Goal: Task Accomplishment & Management: Use online tool/utility

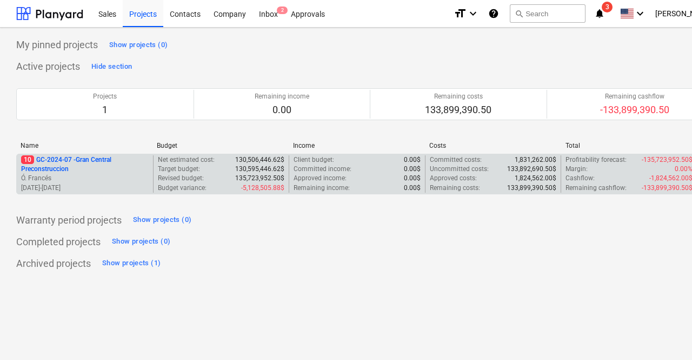
click at [80, 170] on p "10 GC-2024-07 - Gran Central Preconstruccion" at bounding box center [85, 164] width 128 height 18
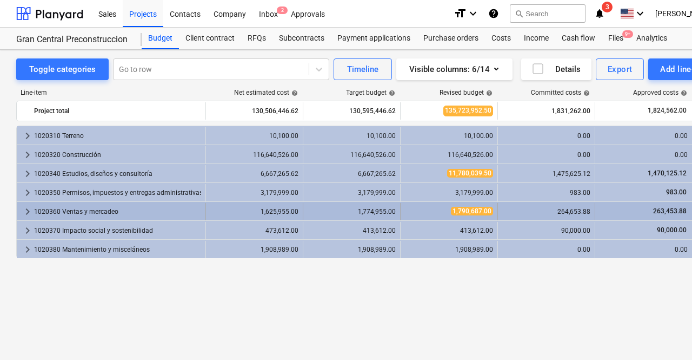
click at [63, 210] on div "1020360 Ventas y mercadeo" at bounding box center [117, 211] width 167 height 17
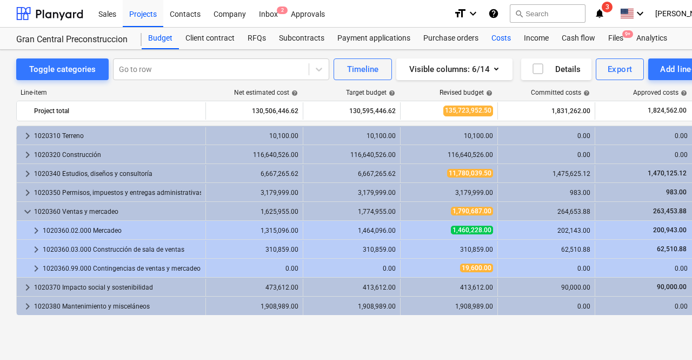
click at [502, 37] on div "Costs" at bounding box center [501, 39] width 32 height 22
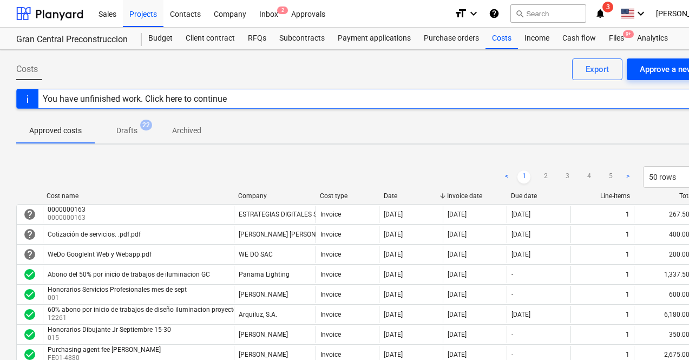
scroll to position [0, 51]
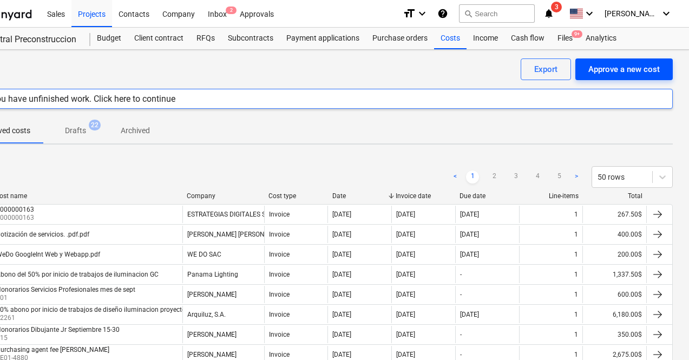
click at [632, 68] on div "Approve a new cost" at bounding box center [623, 69] width 71 height 14
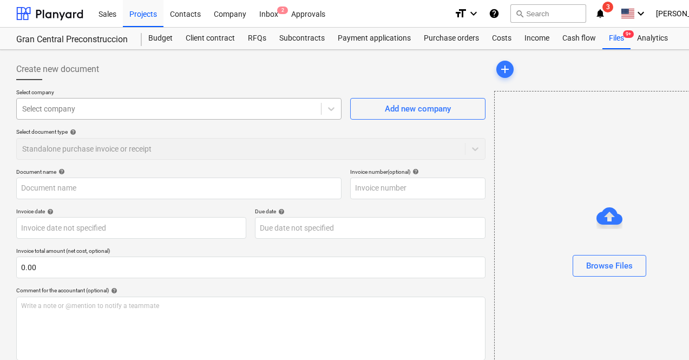
click at [207, 105] on div at bounding box center [168, 108] width 293 height 11
click at [55, 113] on div at bounding box center [168, 108] width 293 height 11
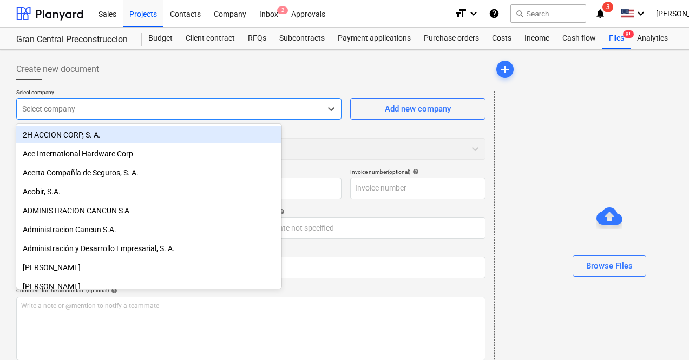
paste input "[PERSON_NAME]"
type input "[PERSON_NAME]"
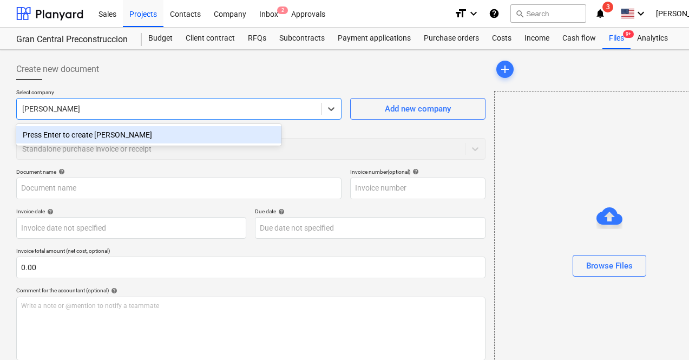
click at [132, 136] on div "Press Enter to create [PERSON_NAME]" at bounding box center [148, 134] width 265 height 17
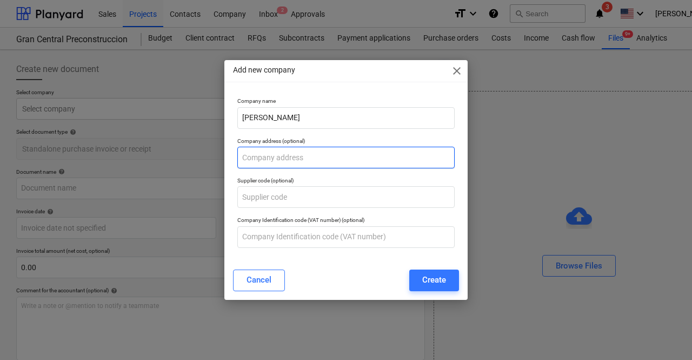
click at [331, 161] on input "text" at bounding box center [345, 158] width 217 height 22
type input "IT"
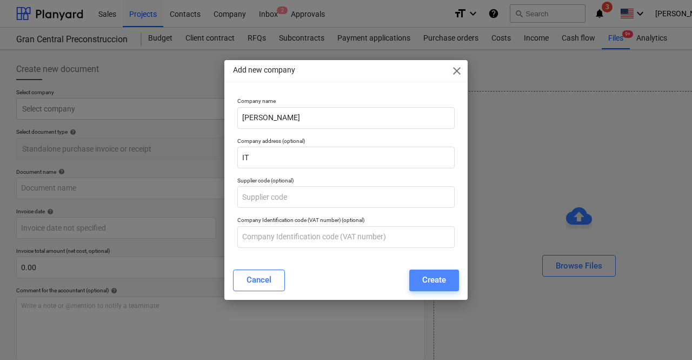
click at [415, 280] on button "Create" at bounding box center [434, 280] width 50 height 22
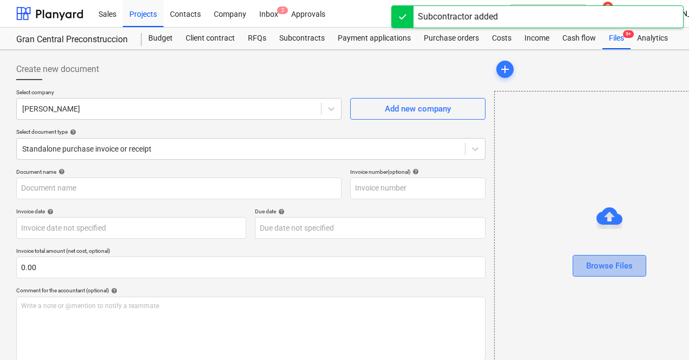
click at [586, 267] on div "Browse Files" at bounding box center [609, 266] width 47 height 14
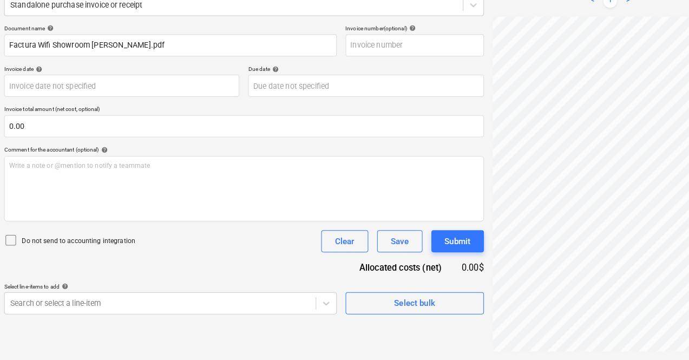
scroll to position [138, 0]
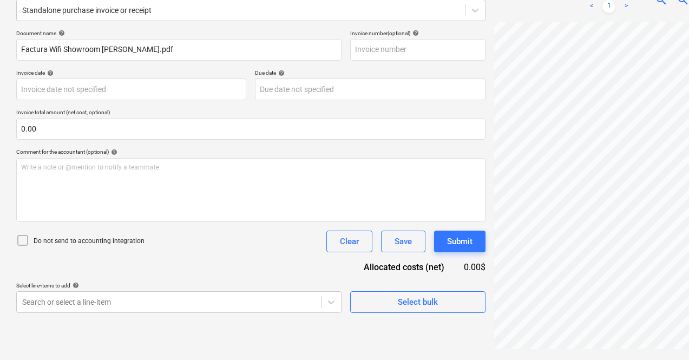
type input "0000000086"
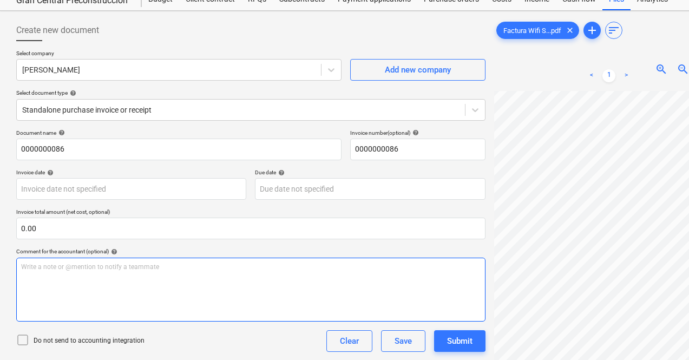
scroll to position [36, 0]
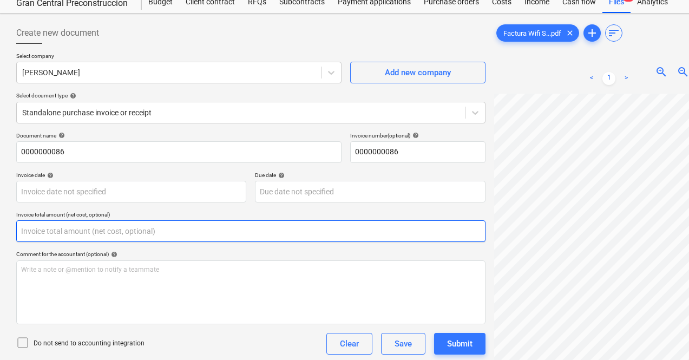
click at [177, 237] on input "text" at bounding box center [250, 231] width 469 height 22
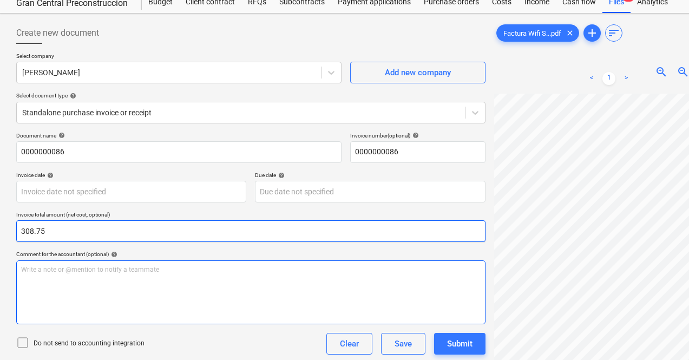
type input "308.75"
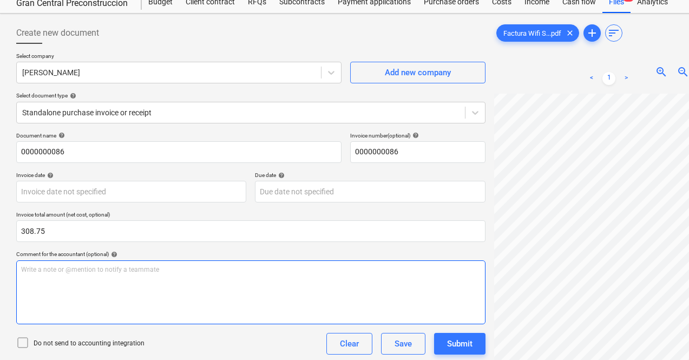
click at [171, 263] on div "Write a note or @mention to notify a teammate [PERSON_NAME]" at bounding box center [250, 292] width 469 height 64
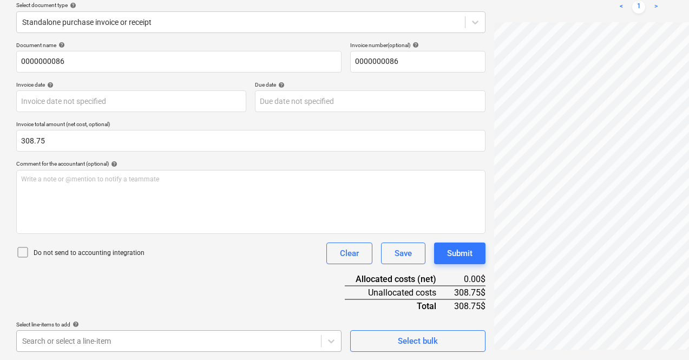
scroll to position [287, 0]
click at [169, 233] on body "Sales Projects Contacts Company Inbox 2 Approvals format_size keyboard_arrow_do…" at bounding box center [344, 53] width 689 height 360
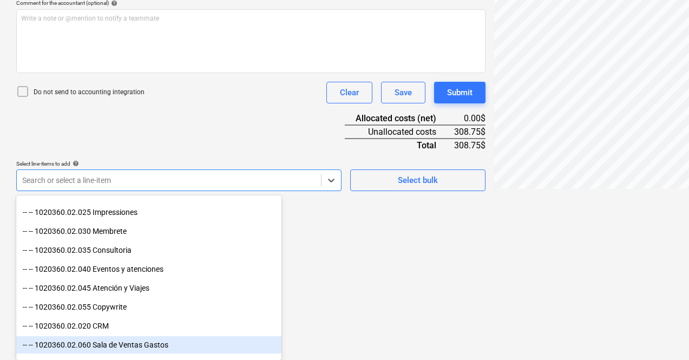
scroll to position [985, 0]
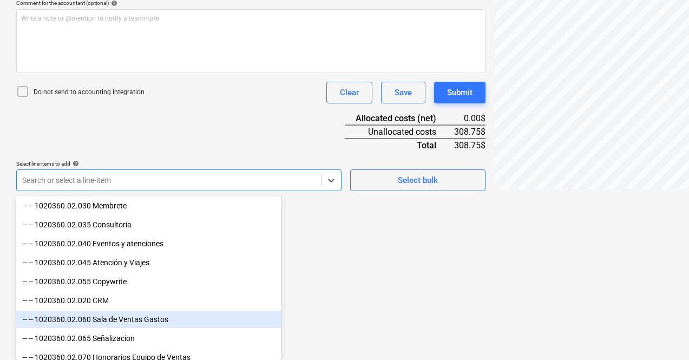
click at [145, 319] on div "-- -- 1020360.02.060 Sala de Ventas Gastos" at bounding box center [148, 318] width 265 height 17
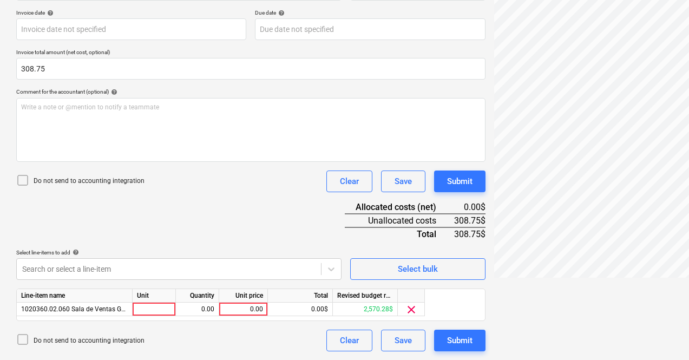
scroll to position [199, 0]
click at [259, 308] on div "0.00" at bounding box center [242, 309] width 39 height 14
type input "308.75"
click at [207, 309] on div "0.00" at bounding box center [197, 309] width 34 height 14
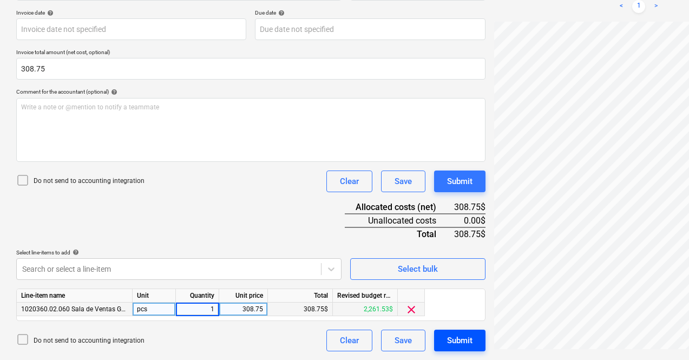
click at [447, 338] on div "Submit" at bounding box center [459, 340] width 25 height 14
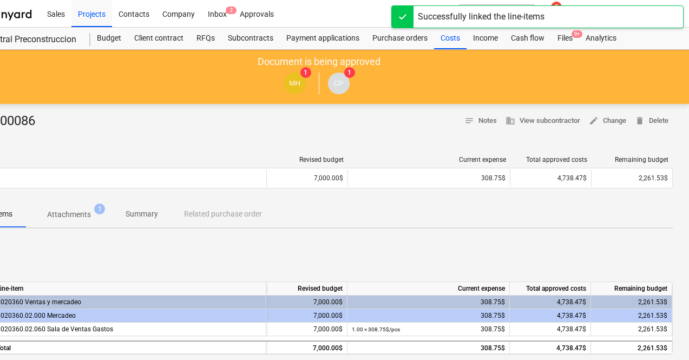
scroll to position [0, 51]
